Goal: Communication & Community: Answer question/provide support

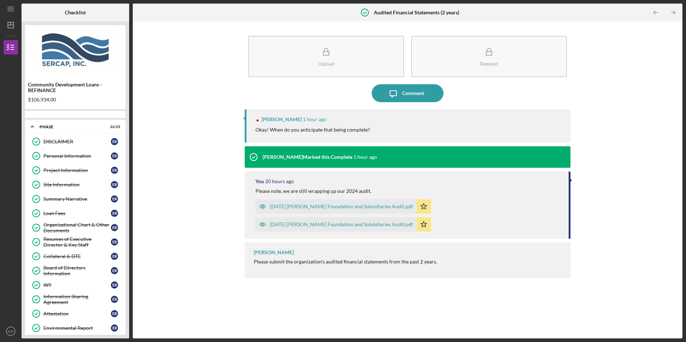
scroll to position [153, 0]
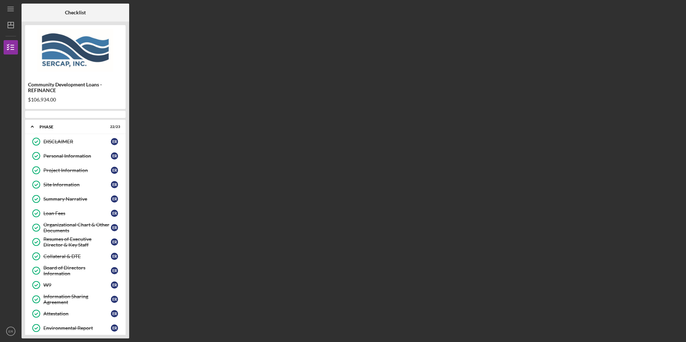
scroll to position [153, 0]
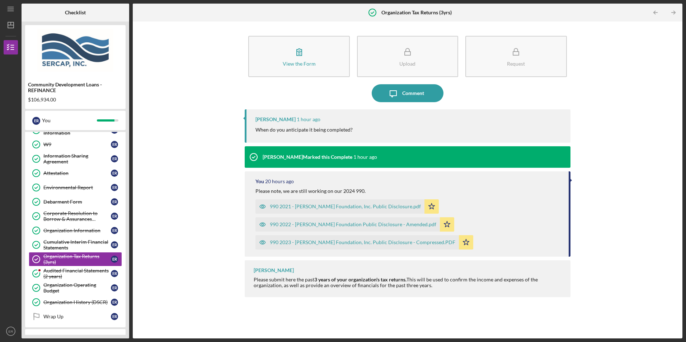
click at [183, 210] on div "View the Form Form Upload Request Icon/Message Comment Lois Miller 1 hour ago W…" at bounding box center [407, 180] width 543 height 310
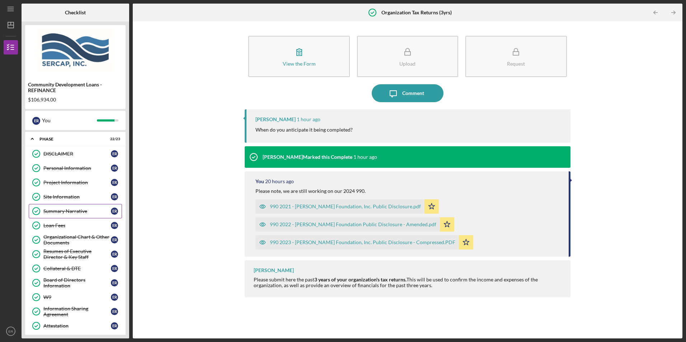
scroll to position [165, 0]
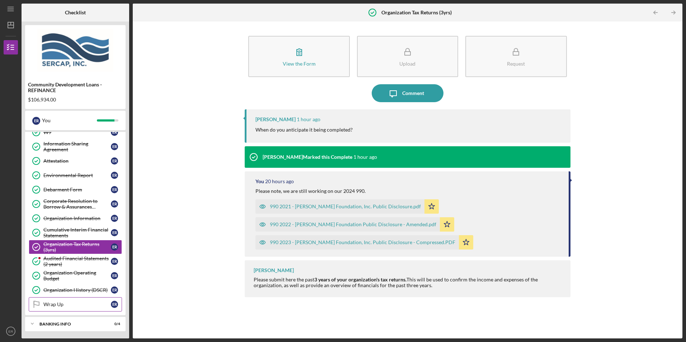
click at [89, 303] on div "Wrap Up" at bounding box center [76, 305] width 67 height 6
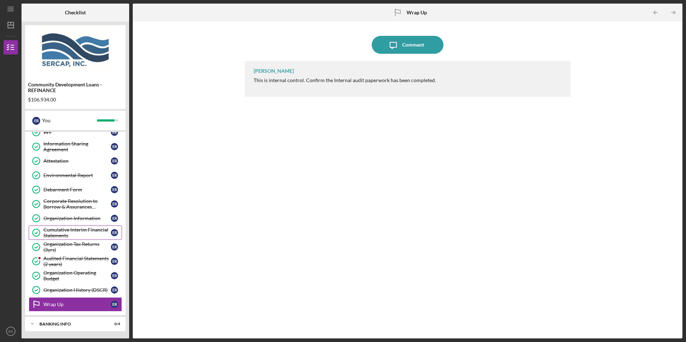
scroll to position [129, 0]
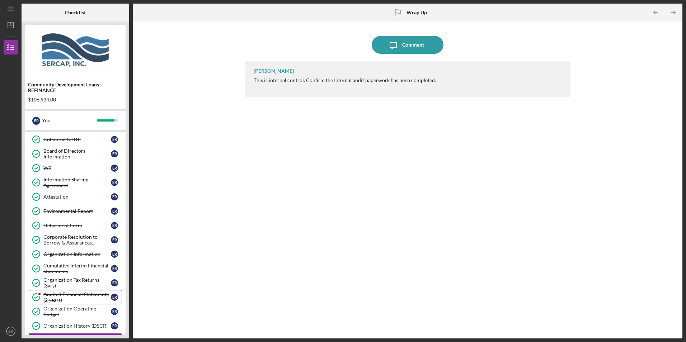
click at [74, 293] on div "Audited Financial Statements (2 years)" at bounding box center [76, 297] width 67 height 11
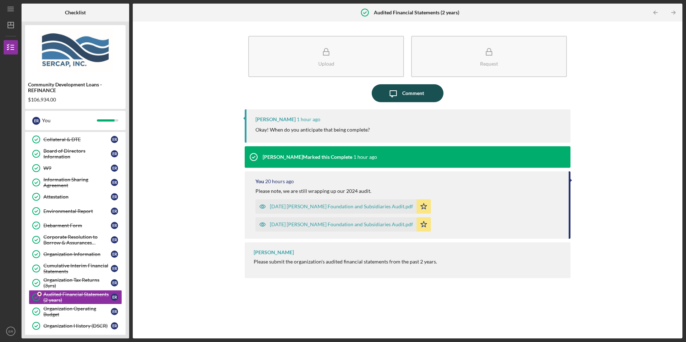
click at [413, 94] on div "Comment" at bounding box center [413, 93] width 22 height 18
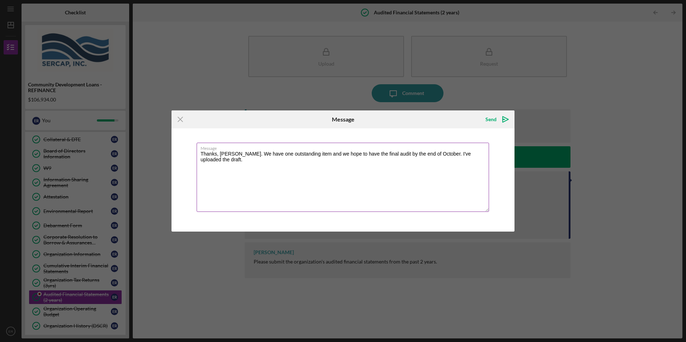
click at [438, 151] on textarea "Thanks, Lois. We have one outstanding item and we hope to have the final audit …" at bounding box center [343, 177] width 293 height 69
click at [454, 154] on textarea "Thanks, Lois. We have one outstanding item and we hope to have the final audit …" at bounding box center [343, 177] width 293 height 69
type textarea "Thanks, [PERSON_NAME]. We have one outstanding item and we hope to have the fin…"
click at [492, 121] on div "Send" at bounding box center [491, 119] width 11 height 14
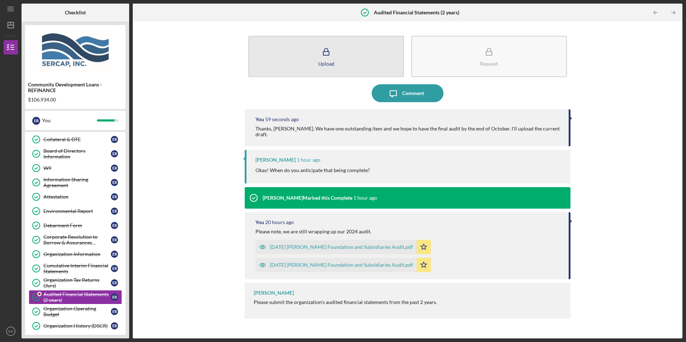
click at [344, 64] on button "Upload" at bounding box center [326, 56] width 156 height 41
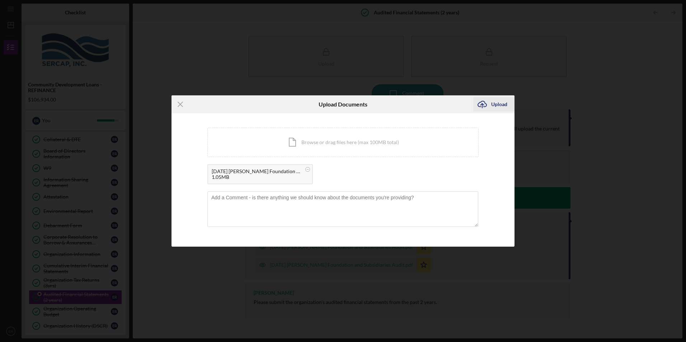
click at [497, 102] on div "Upload" at bounding box center [499, 104] width 16 height 14
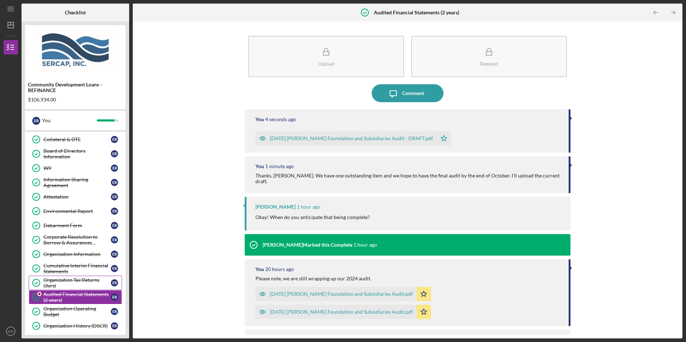
click at [68, 280] on div "Organization Tax Returns (3yrs)" at bounding box center [76, 282] width 67 height 11
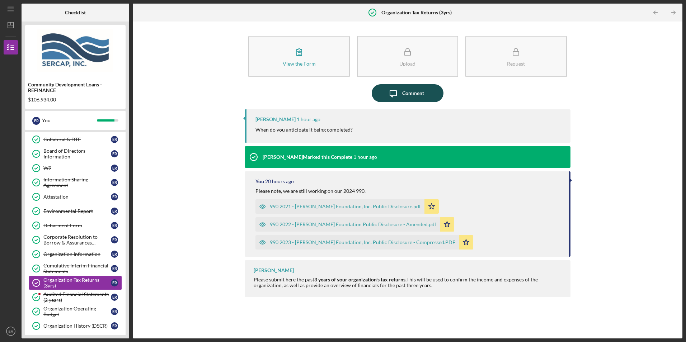
click at [415, 90] on div "Comment" at bounding box center [413, 93] width 22 height 18
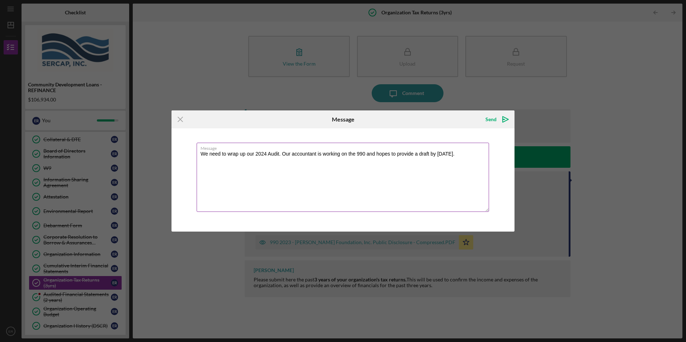
drag, startPoint x: 279, startPoint y: 154, endPoint x: 286, endPoint y: 150, distance: 8.4
click at [280, 154] on textarea "We need to wrap up our 2024 Audit. Our accountant is working on the 990 and hop…" at bounding box center [343, 177] width 293 height 69
click at [377, 154] on textarea "We need to wrap up our 2024 Audit first. Our accountant is working on the 990 a…" at bounding box center [343, 177] width 293 height 69
click at [207, 159] on textarea "We need to wrap up our 2024 Audit first. Our accountant is working on the 990 a…" at bounding box center [343, 177] width 293 height 69
click at [206, 159] on textarea "We need to wrap up our 2024 Audit first. Our accountant is working on the 990 a…" at bounding box center [343, 177] width 293 height 69
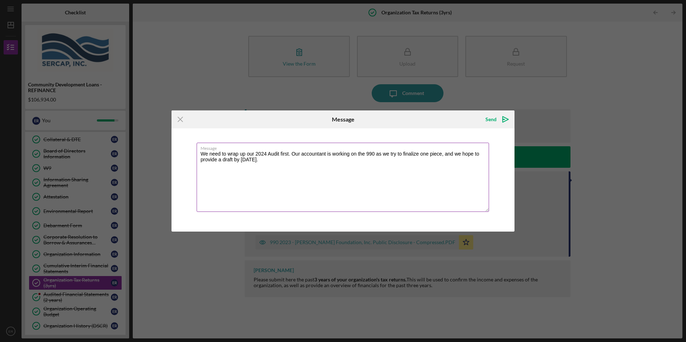
click at [206, 159] on textarea "We need to wrap up our 2024 Audit first. Our accountant is working on the 990 a…" at bounding box center [343, 177] width 293 height 69
click at [230, 169] on textarea "We need to wrap up our 2024 Audit first. Our accountant is working on the 990 a…" at bounding box center [343, 177] width 293 height 69
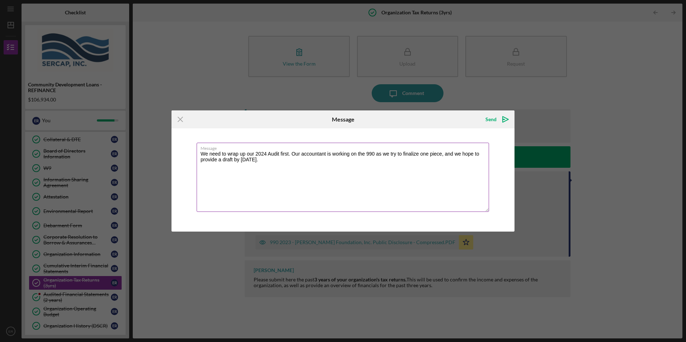
click at [219, 161] on textarea "We need to wrap up our 2024 Audit first. Our accountant is working on the 990 a…" at bounding box center [343, 177] width 293 height 69
click at [421, 154] on textarea "We need to wrap up our 2024 Audit first. Our accountant is working on the 990 a…" at bounding box center [343, 177] width 293 height 69
click at [375, 153] on textarea "We need to wrap up our 2024 Audit first. Our accountant is working on the 990 a…" at bounding box center [343, 177] width 293 height 69
click at [275, 159] on textarea "We need to wrap up our 2024 Audit first. Our accountant is working on the 990 w…" at bounding box center [343, 177] width 293 height 69
type textarea "We need to wrap up our 2024 Audit first. Our accountant is working on the 990 w…"
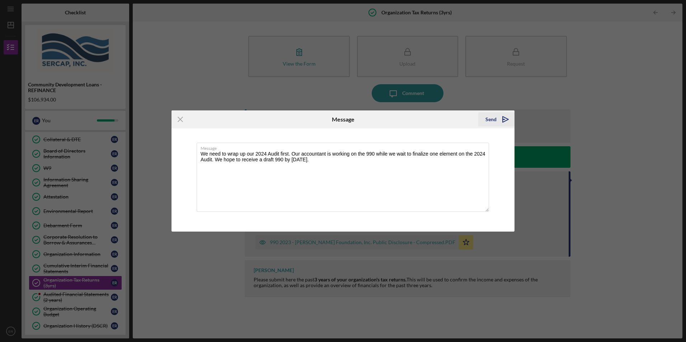
click at [491, 120] on div "Send" at bounding box center [491, 119] width 11 height 14
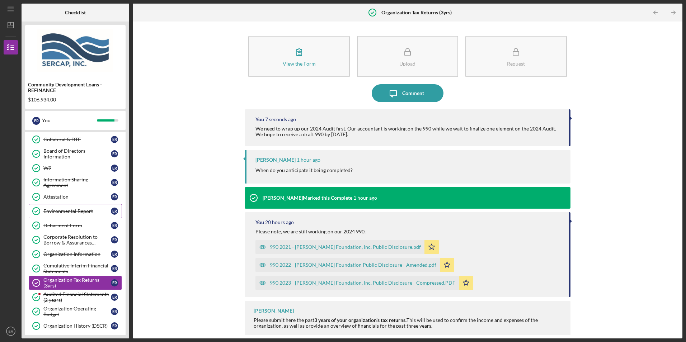
scroll to position [165, 0]
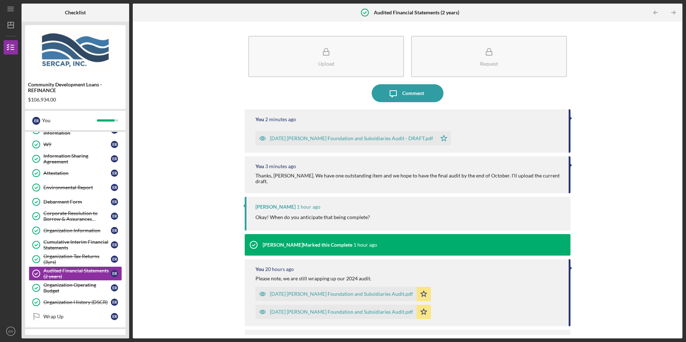
scroll to position [25, 0]
